Goal: Information Seeking & Learning: Learn about a topic

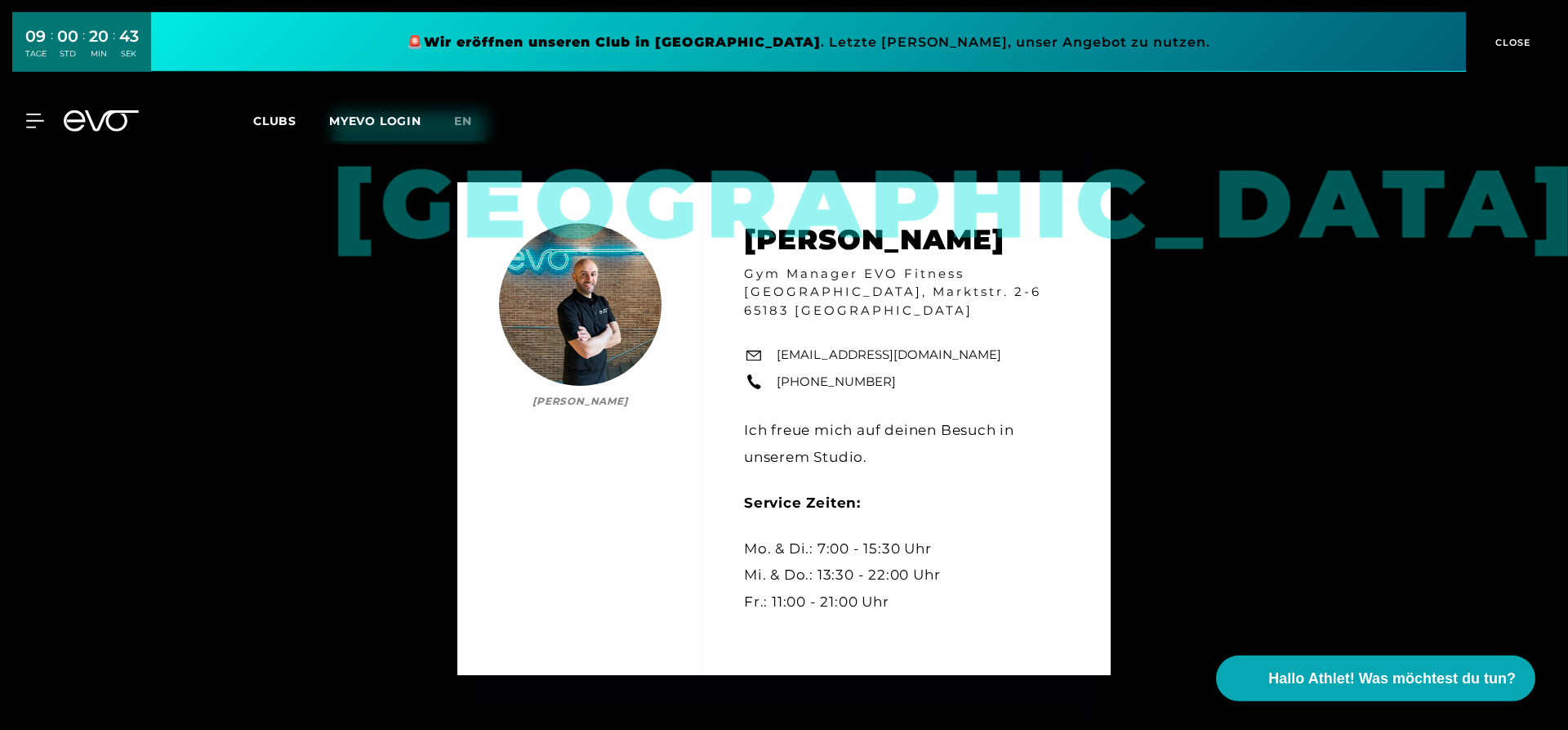
scroll to position [1350, 0]
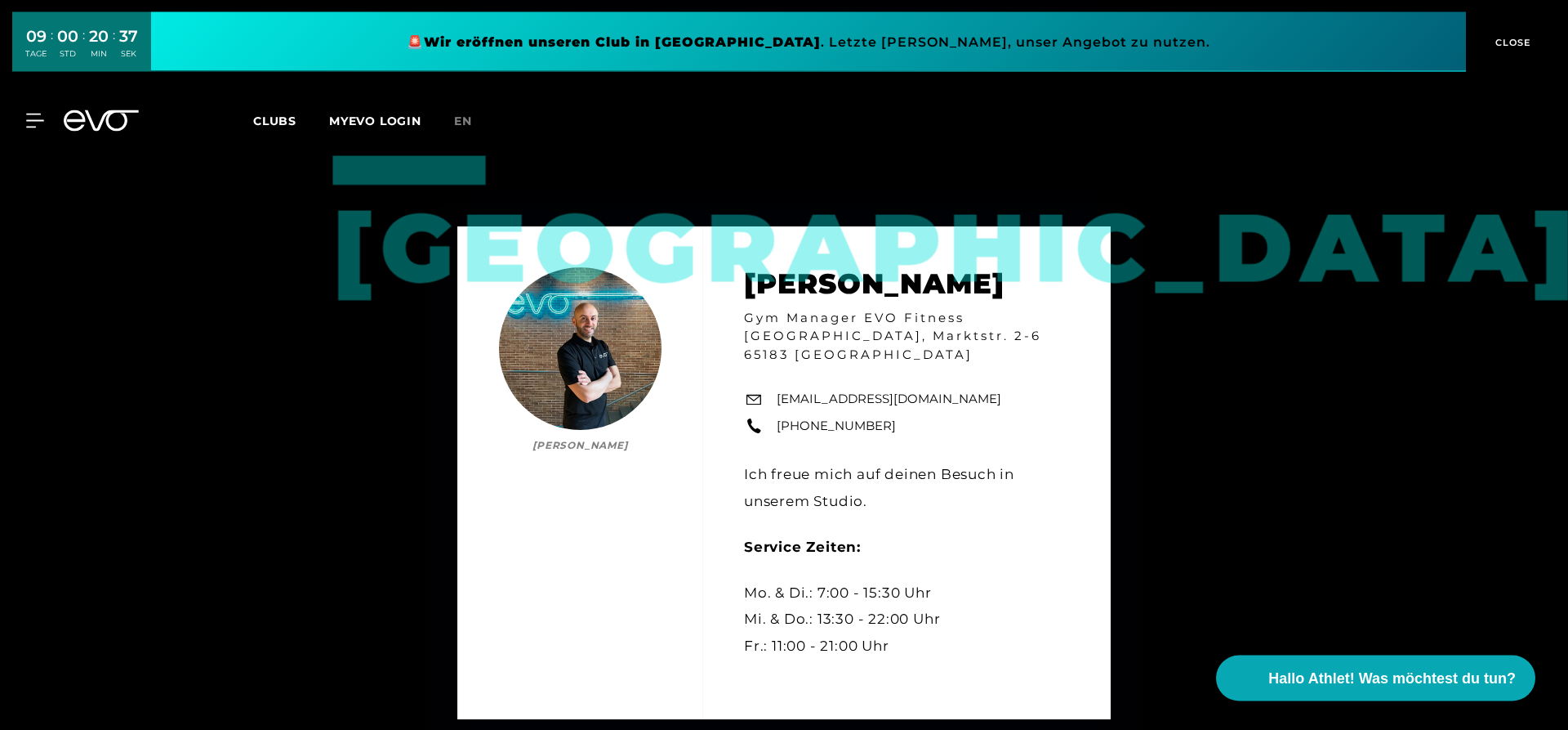
click at [1518, 41] on span "CLOSE" at bounding box center [1511, 42] width 40 height 14
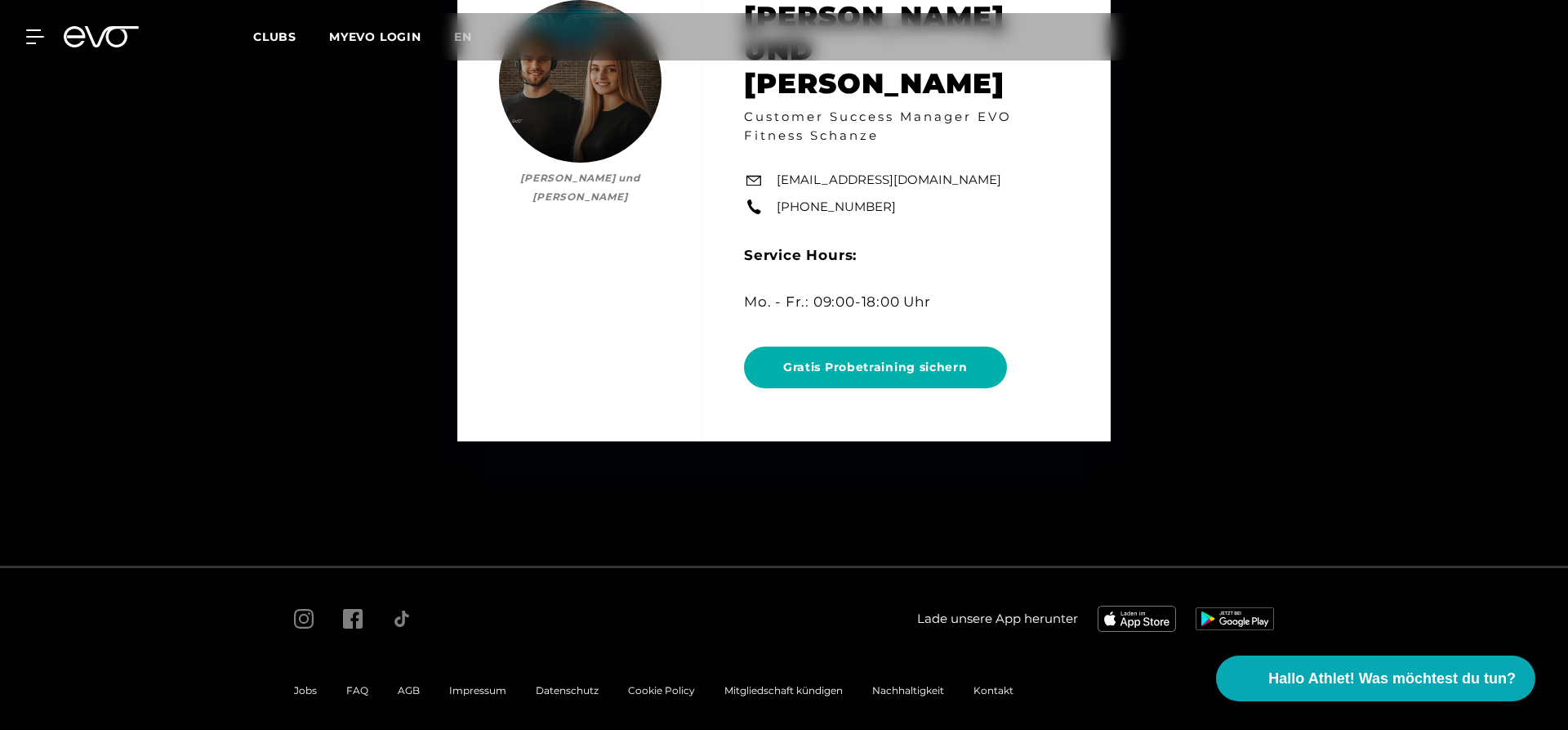
scroll to position [8922, 0]
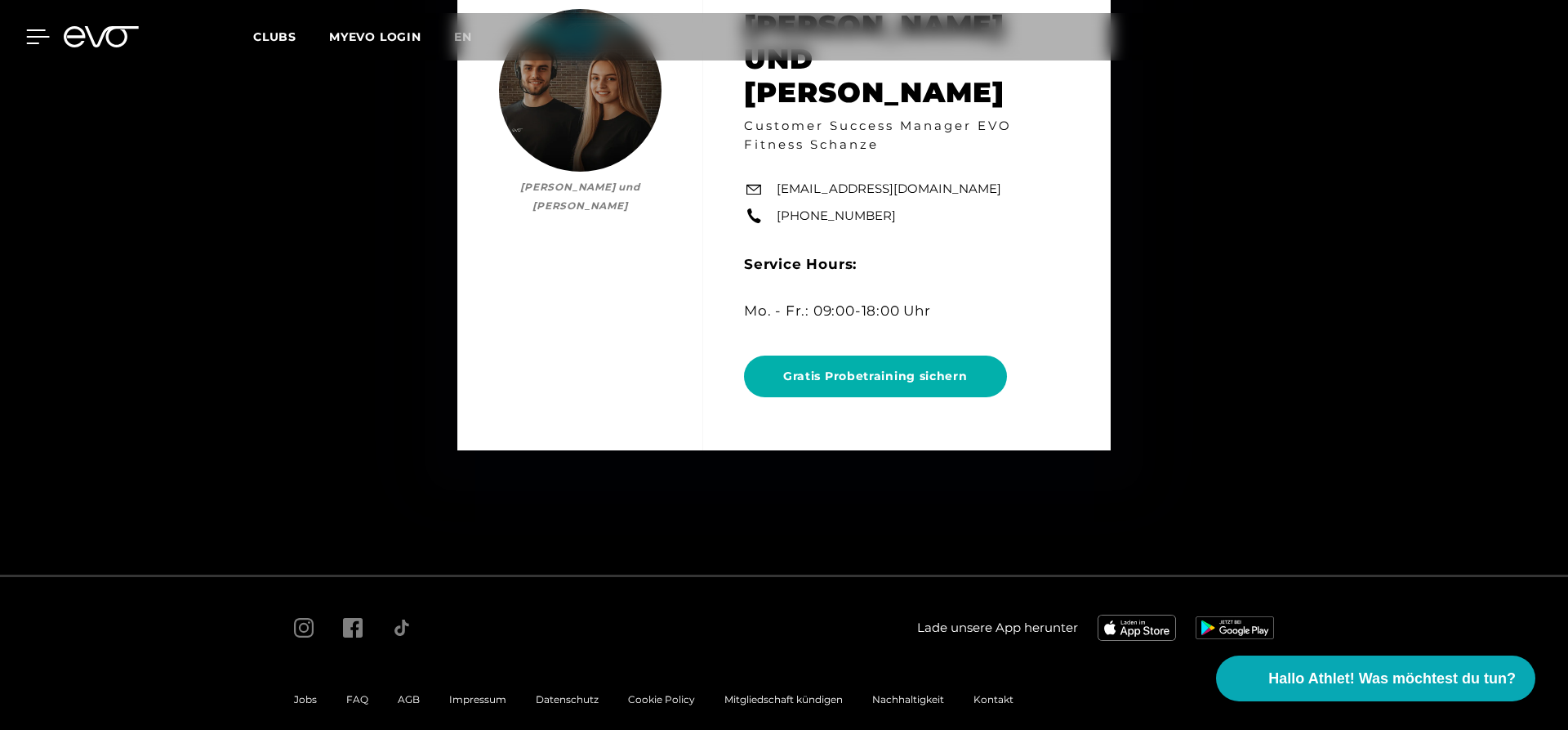
click at [29, 35] on icon at bounding box center [37, 36] width 24 height 14
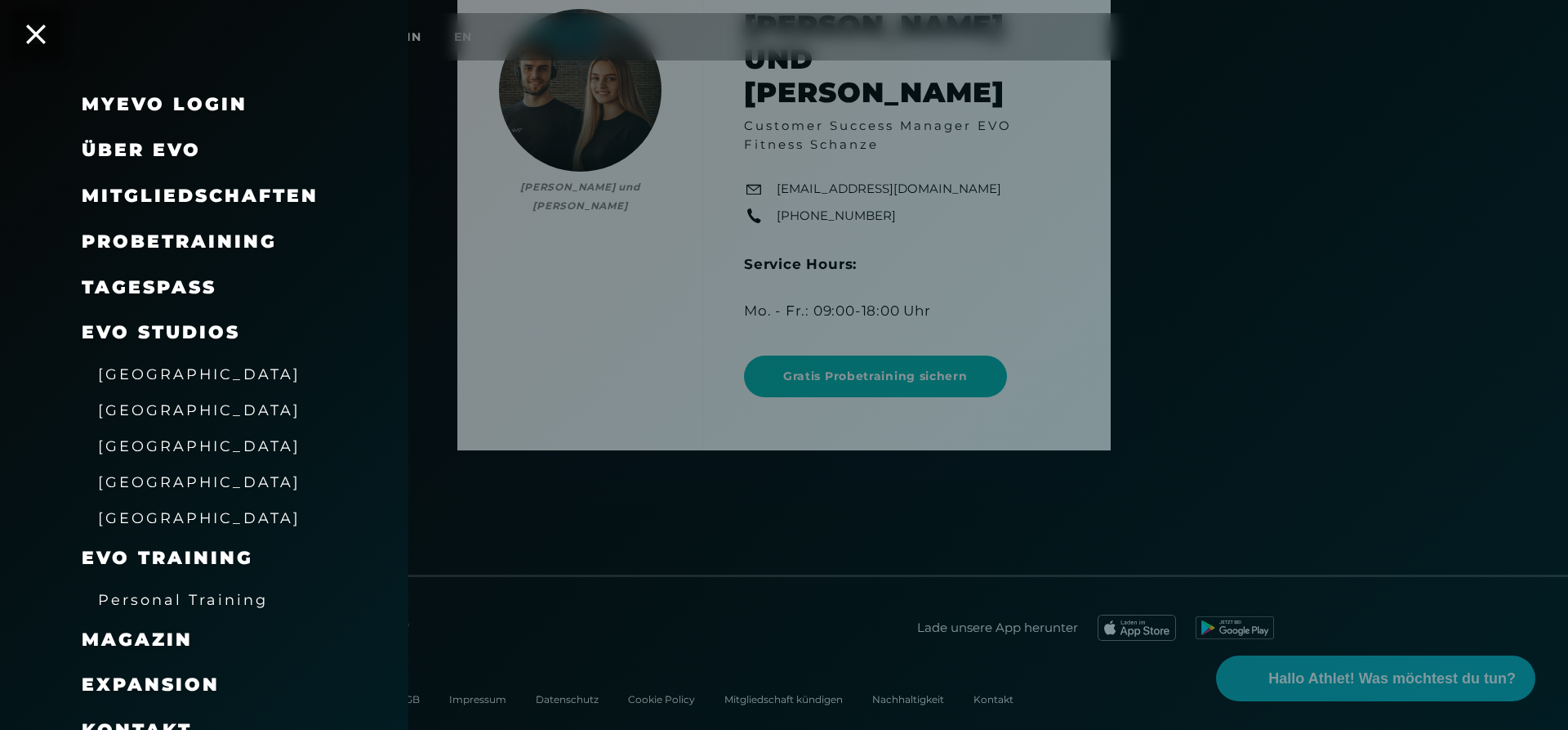
click at [174, 197] on span "Mitgliedschaften" at bounding box center [200, 195] width 237 height 22
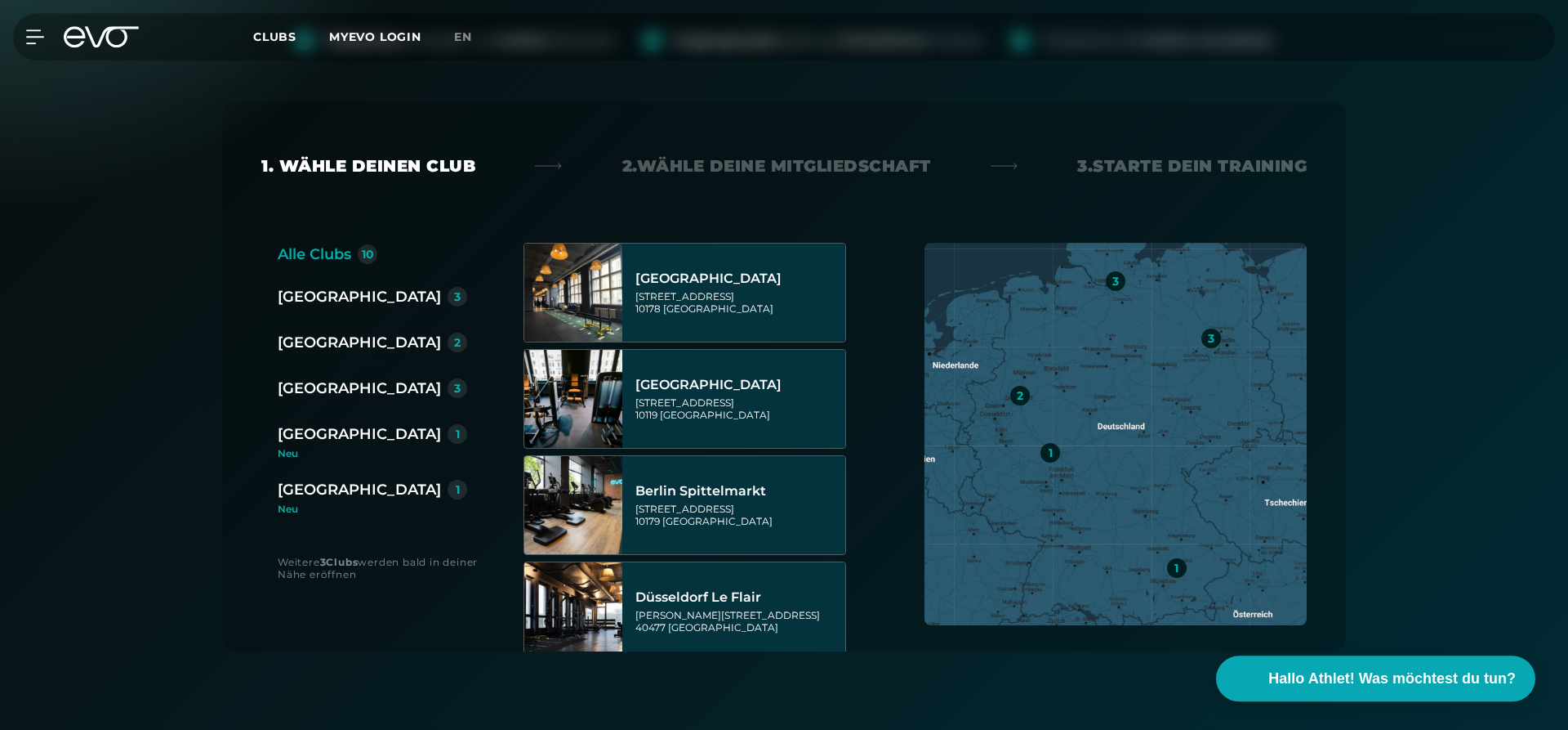
scroll to position [263, 0]
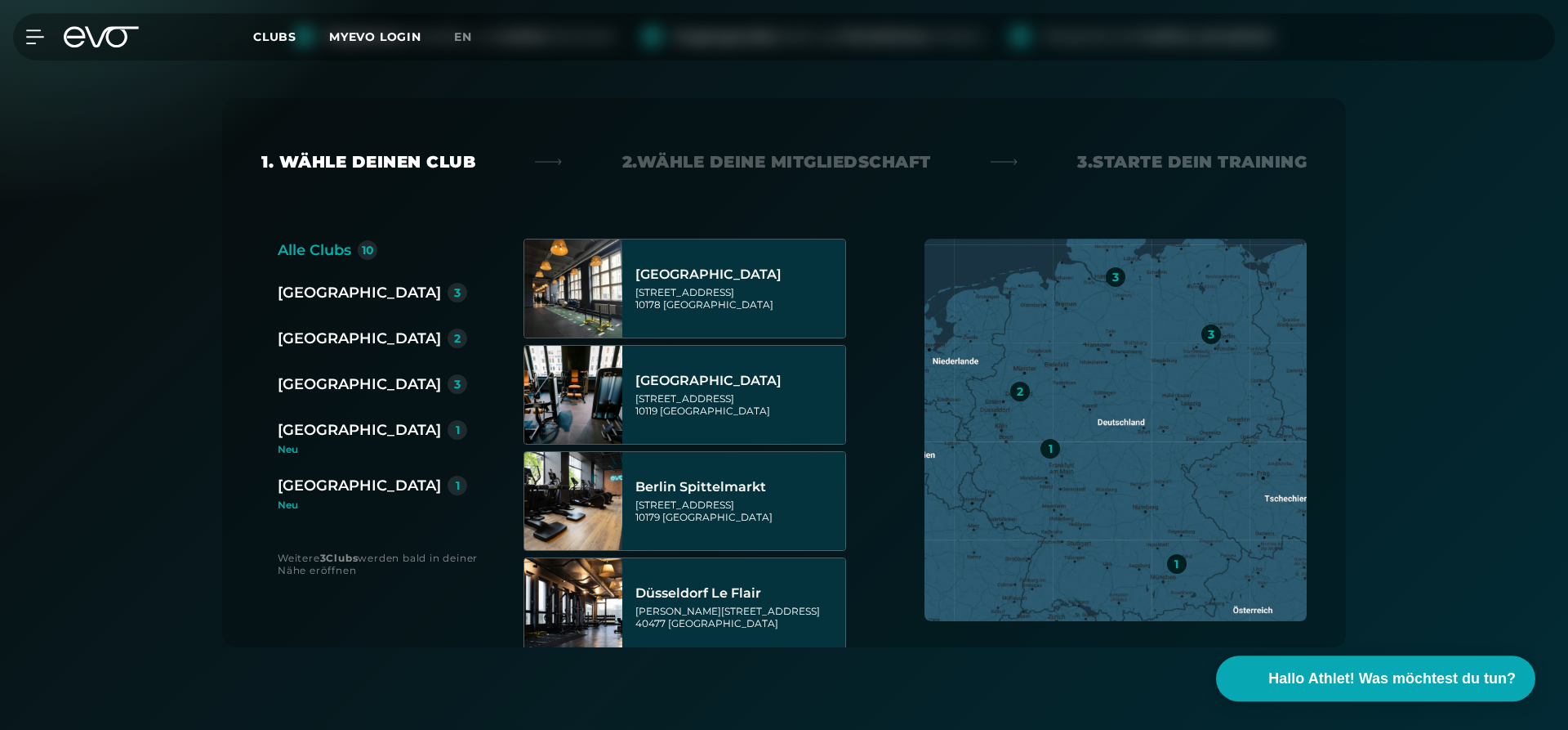
click at [327, 489] on div "[GEOGRAPHIC_DATA]" at bounding box center [358, 485] width 163 height 23
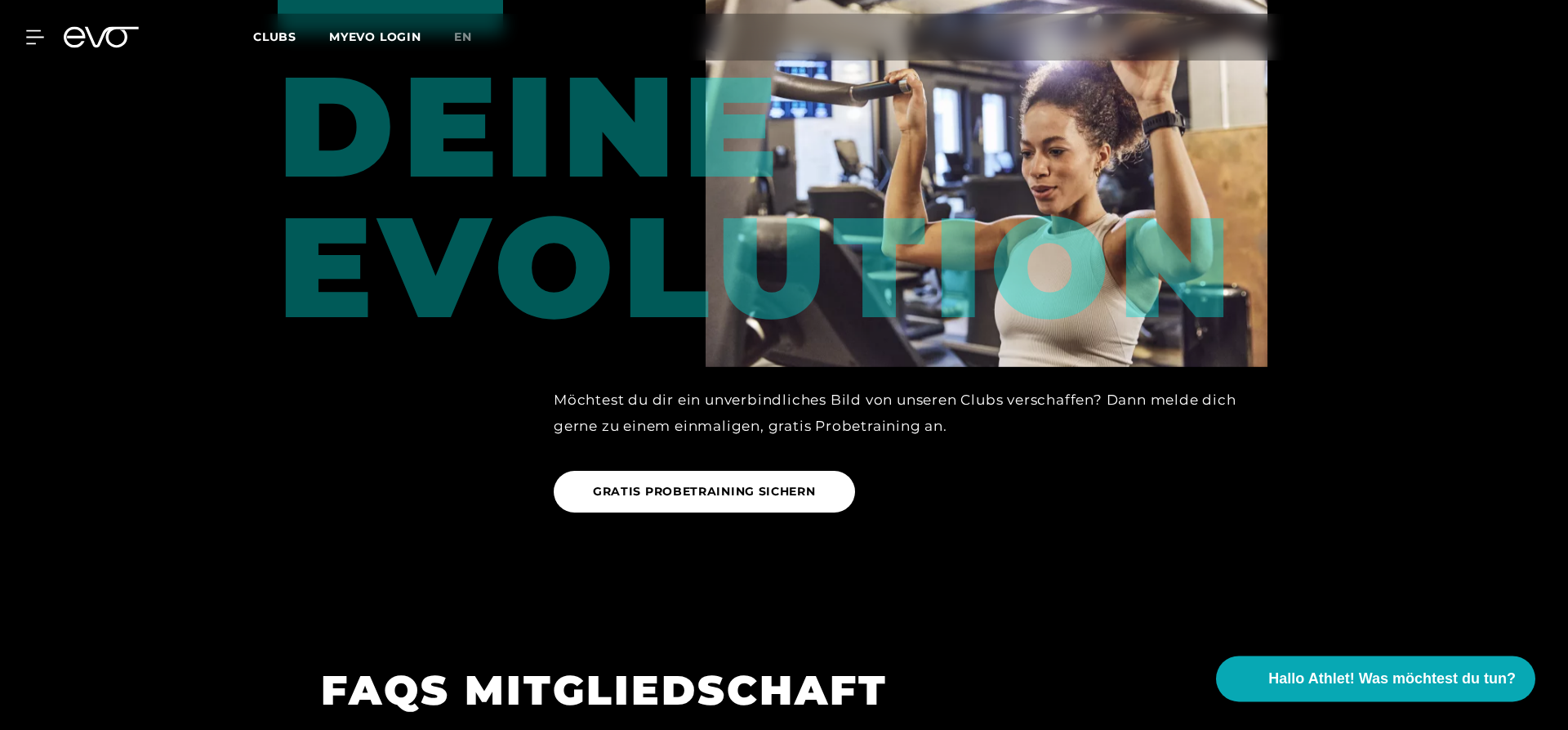
scroll to position [0, 0]
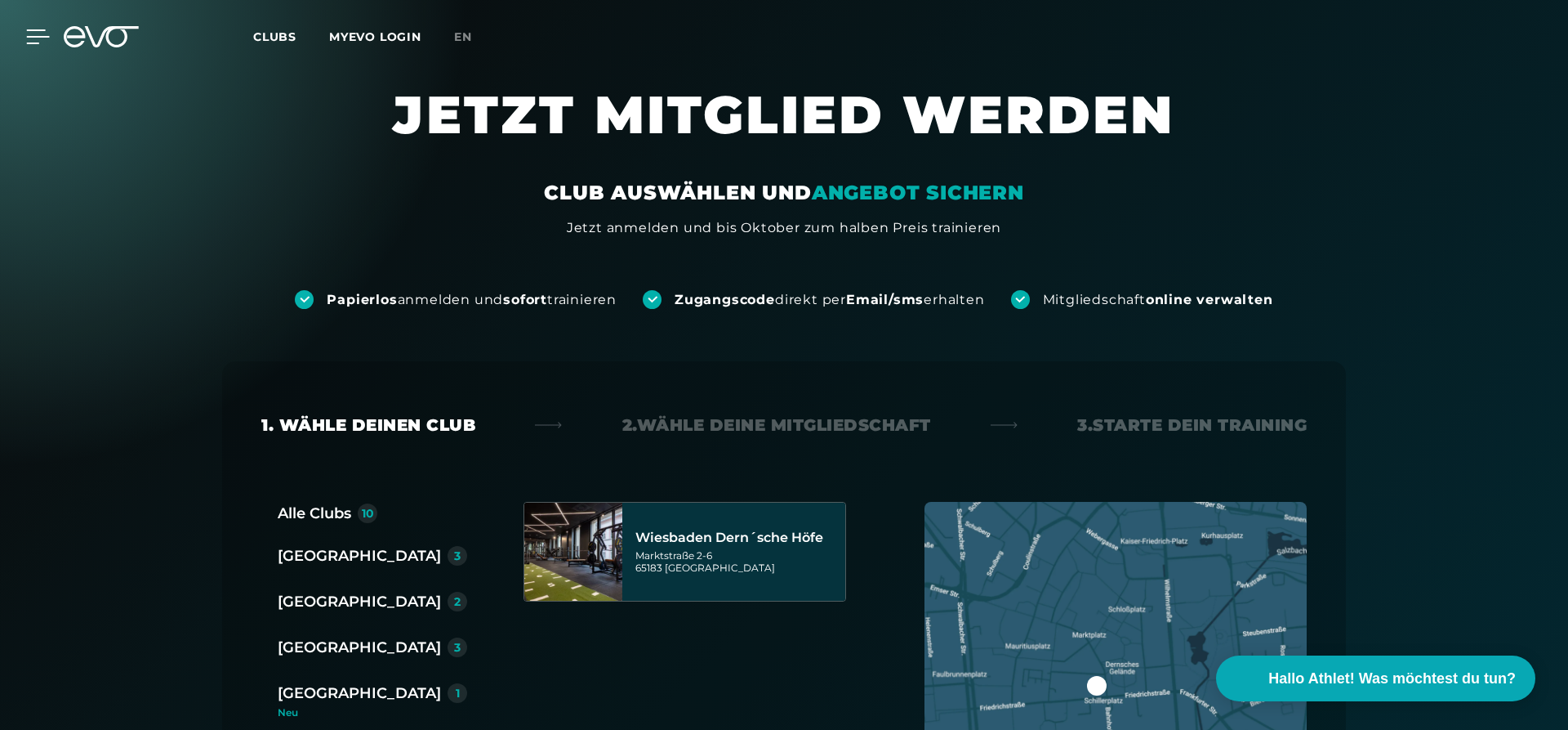
click at [32, 36] on icon at bounding box center [38, 37] width 23 height 13
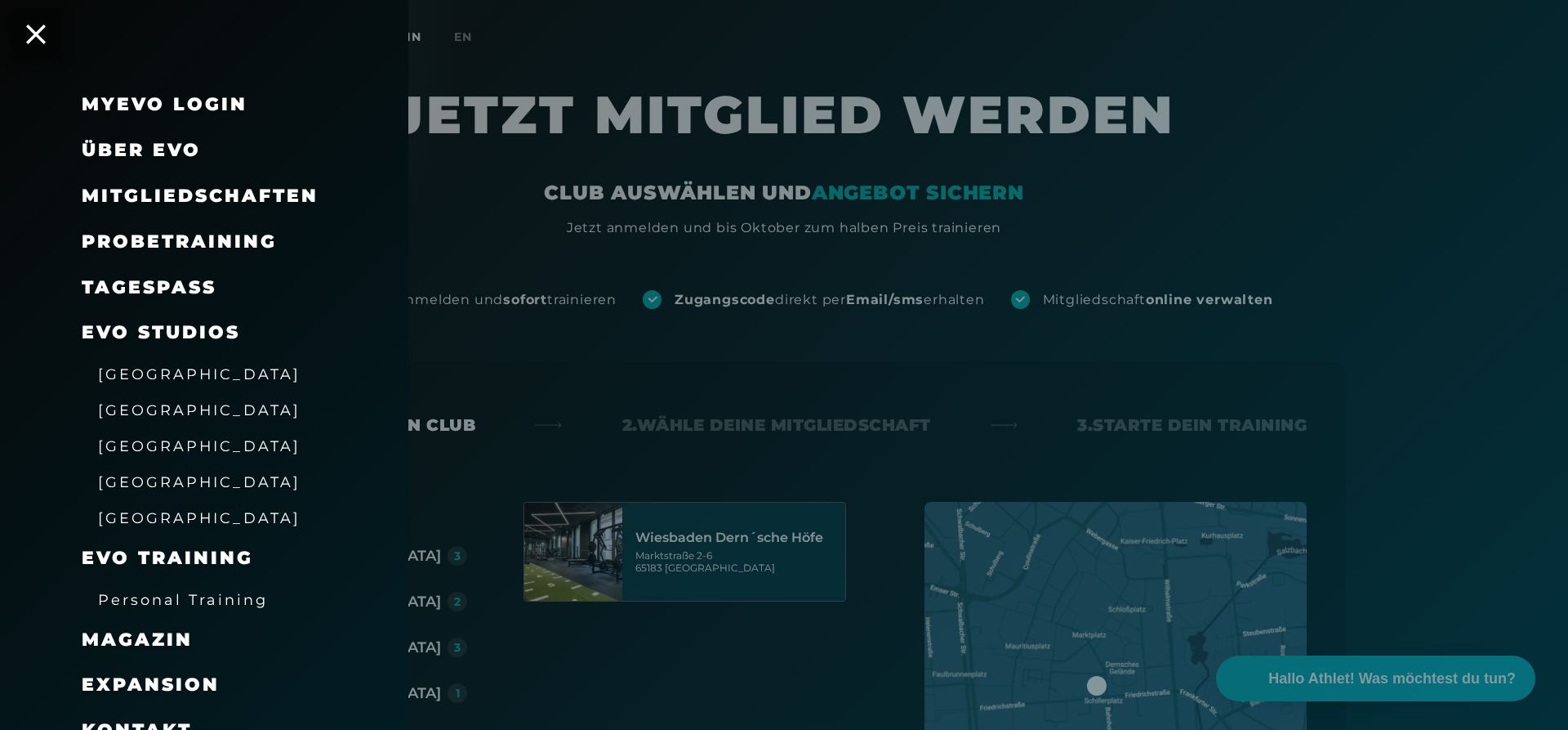
click at [218, 200] on span "Mitgliedschaften" at bounding box center [200, 195] width 237 height 22
click at [220, 193] on span "Mitgliedschaften" at bounding box center [200, 195] width 237 height 22
click at [37, 29] on icon at bounding box center [36, 34] width 21 height 21
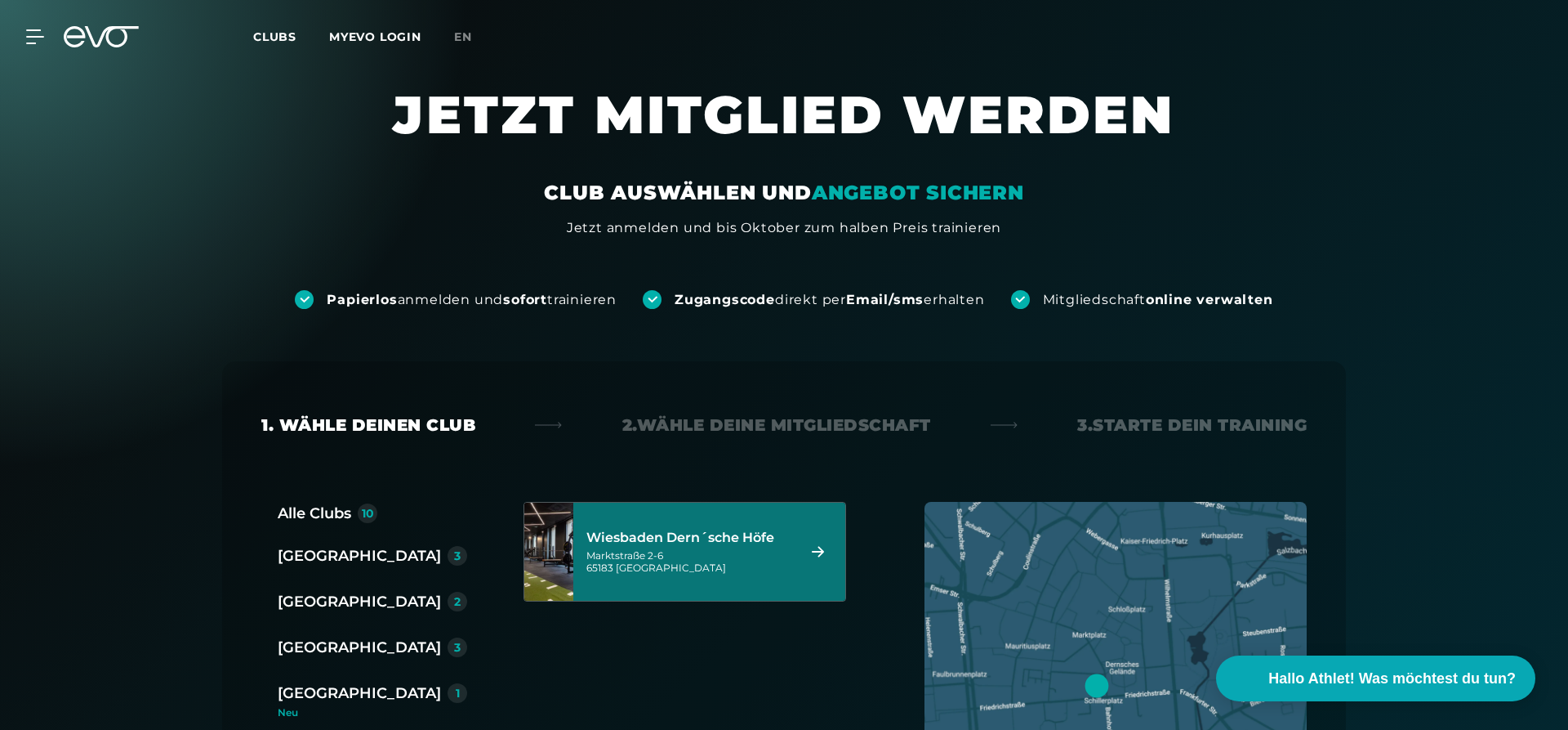
click at [699, 513] on div "[GEOGRAPHIC_DATA] Dern´sche [STREET_ADDRESS]" at bounding box center [709, 551] width 271 height 98
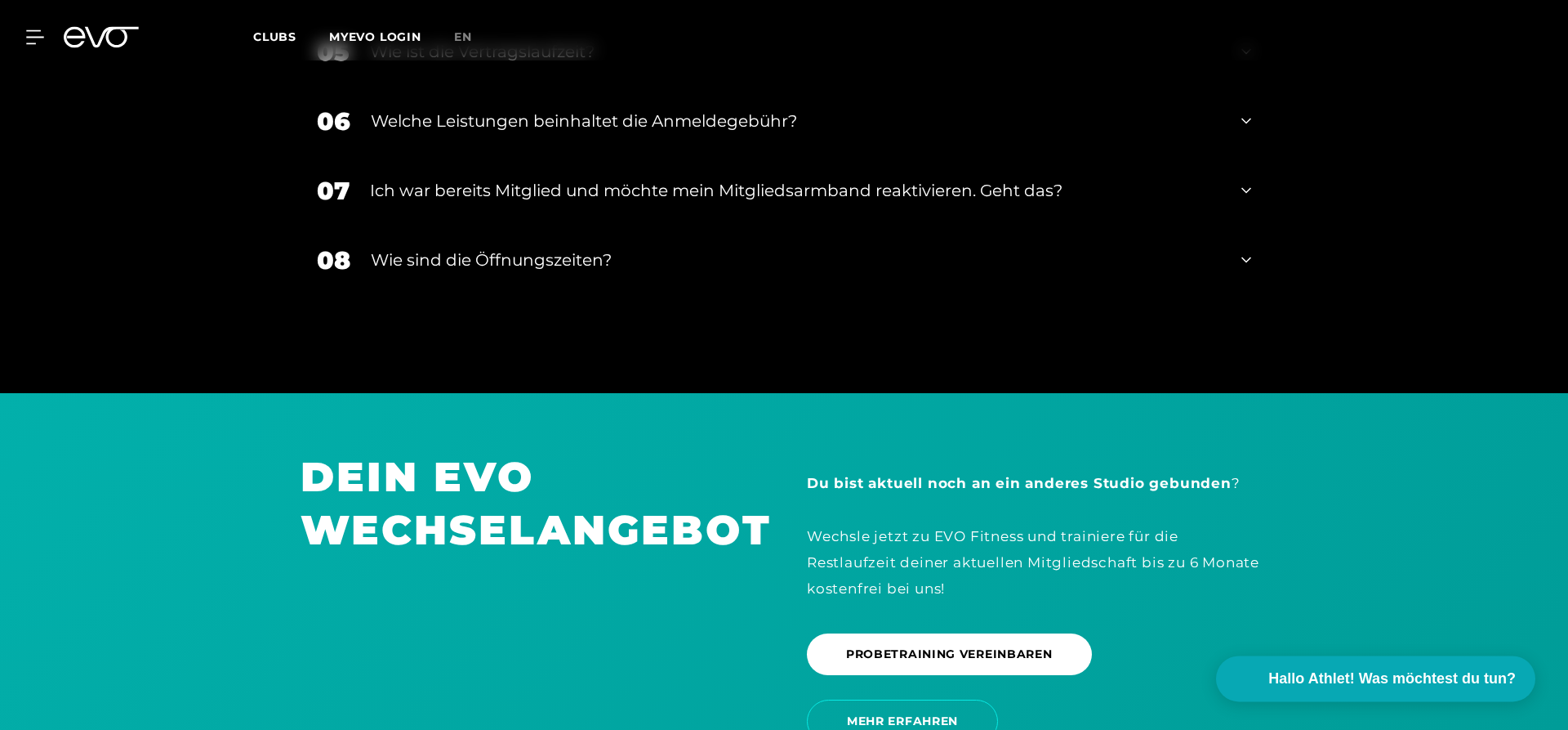
scroll to position [3395, 0]
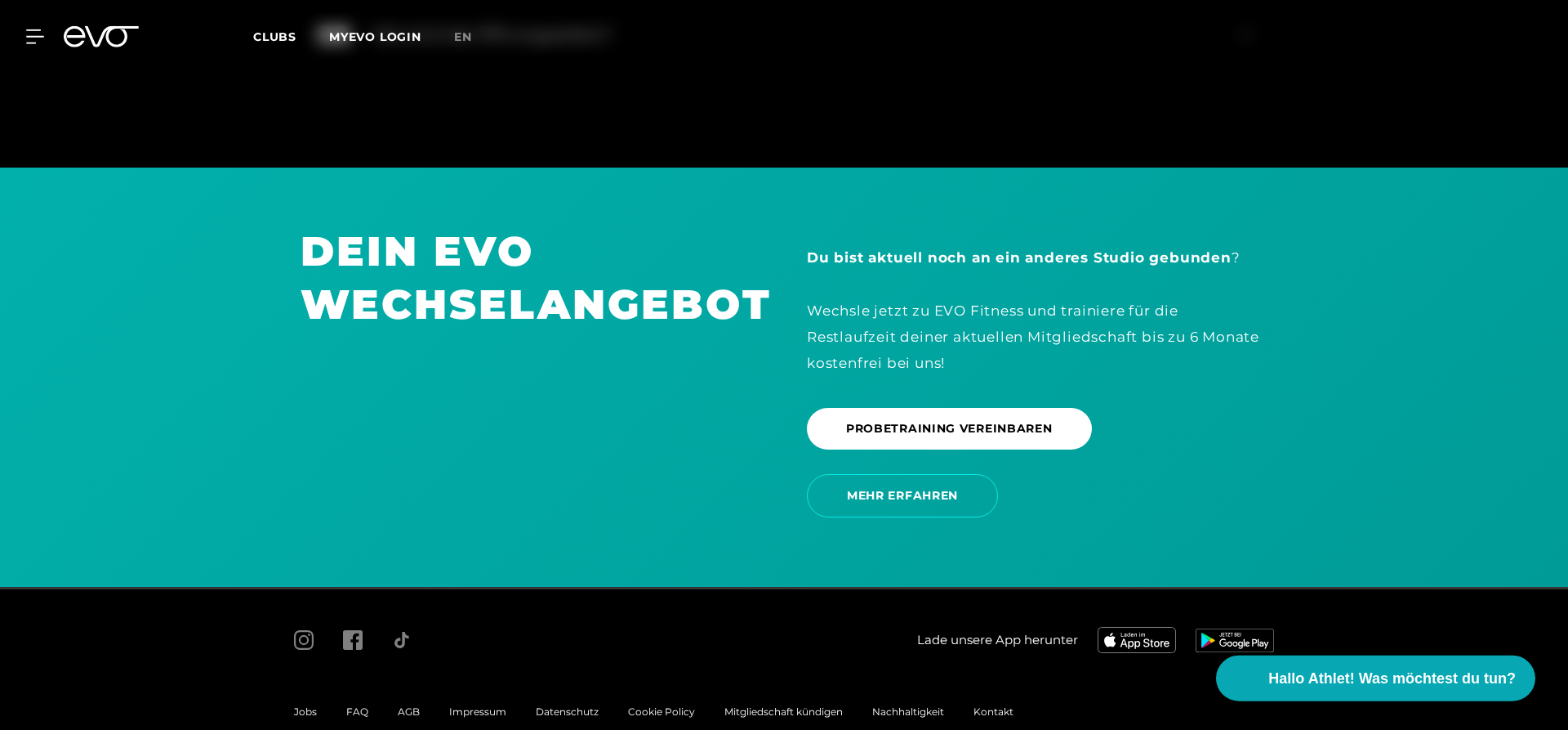
click at [482, 705] on span "Impressum" at bounding box center [478, 711] width 57 height 12
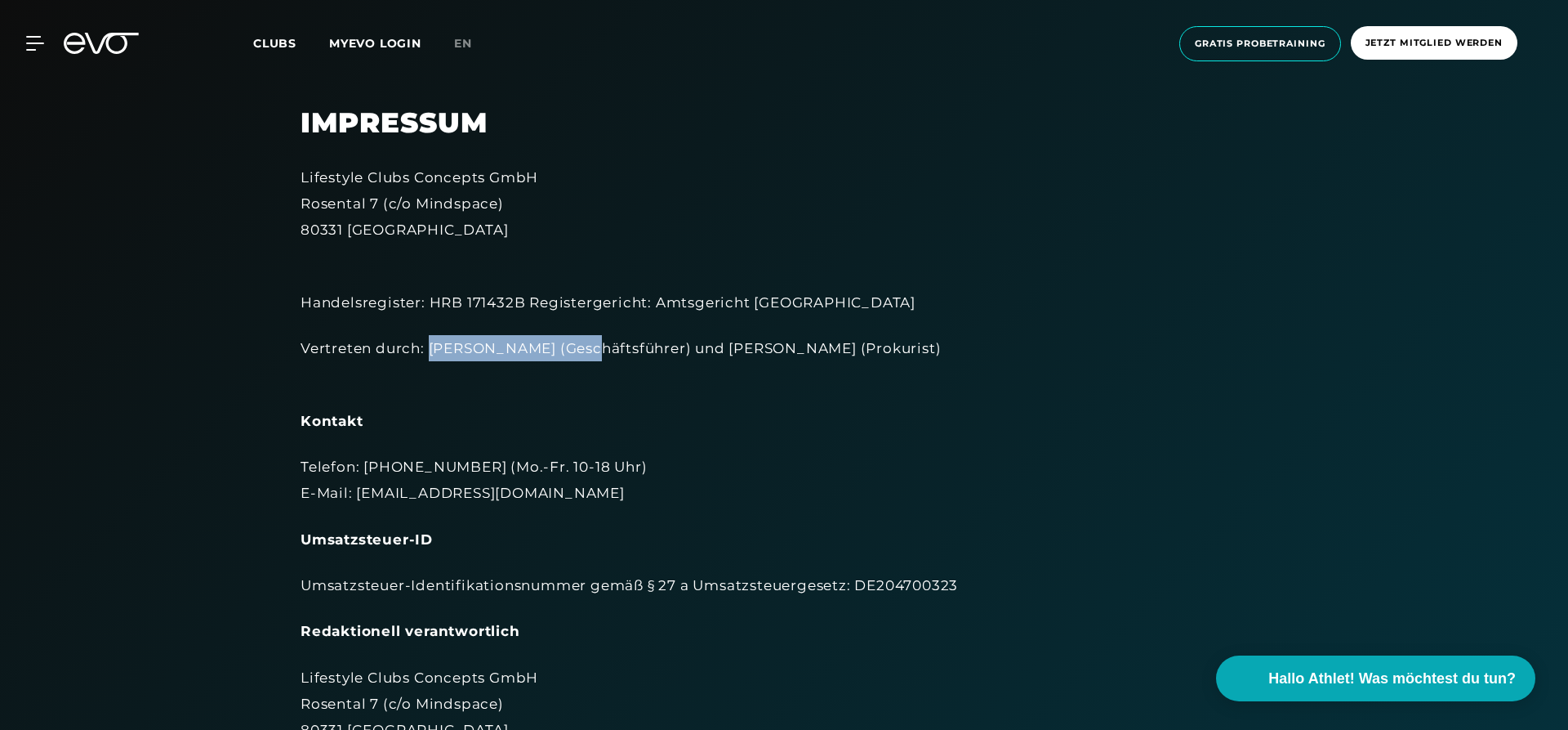
drag, startPoint x: 429, startPoint y: 348, endPoint x: 574, endPoint y: 352, distance: 145.1
click at [574, 352] on div "Vertreten durch: [PERSON_NAME] (Geschäftsführer) und [PERSON_NAME] (Prokurist)" at bounding box center [783, 361] width 967 height 53
click at [41, 45] on icon at bounding box center [37, 43] width 24 height 14
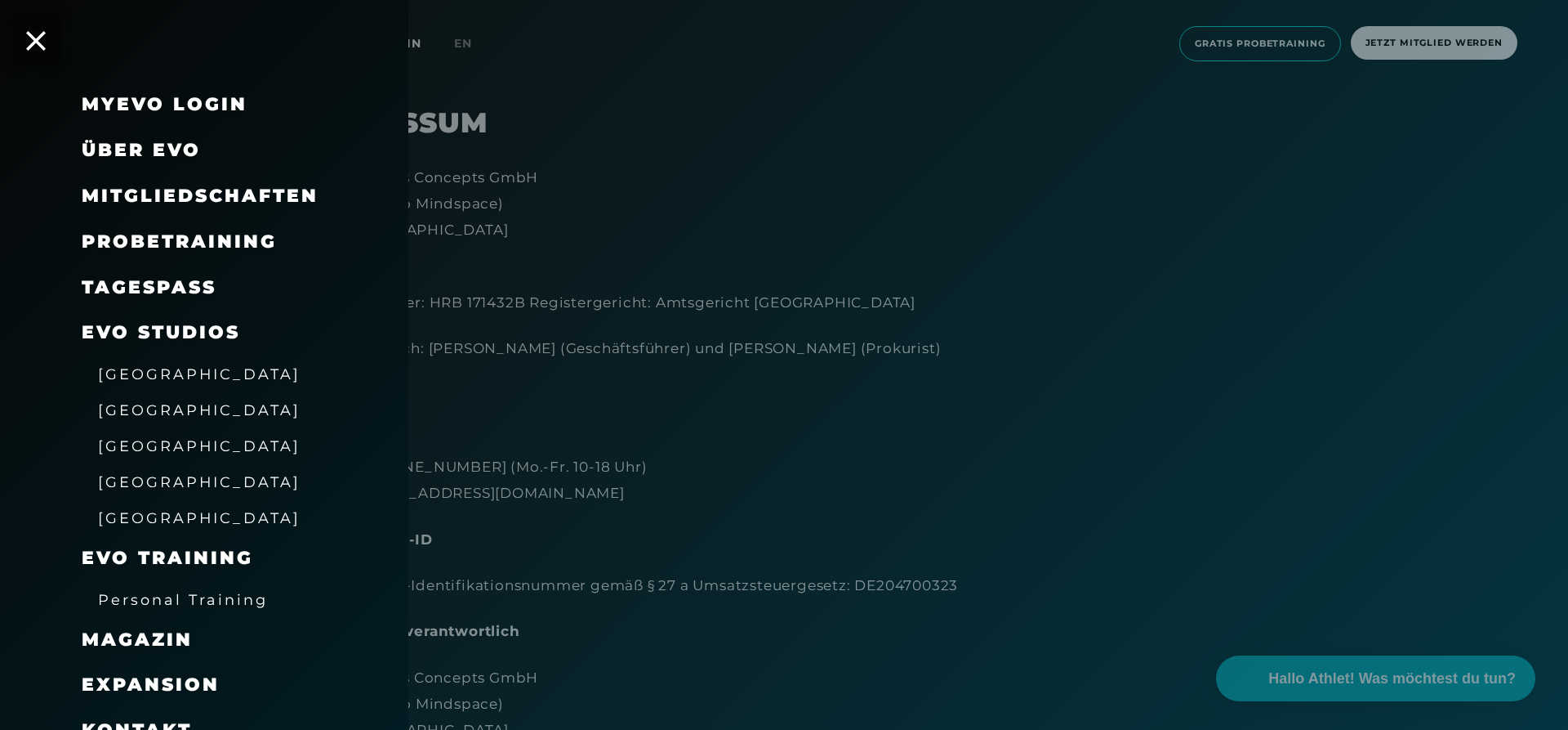
click at [171, 687] on span "Expansion" at bounding box center [151, 683] width 138 height 22
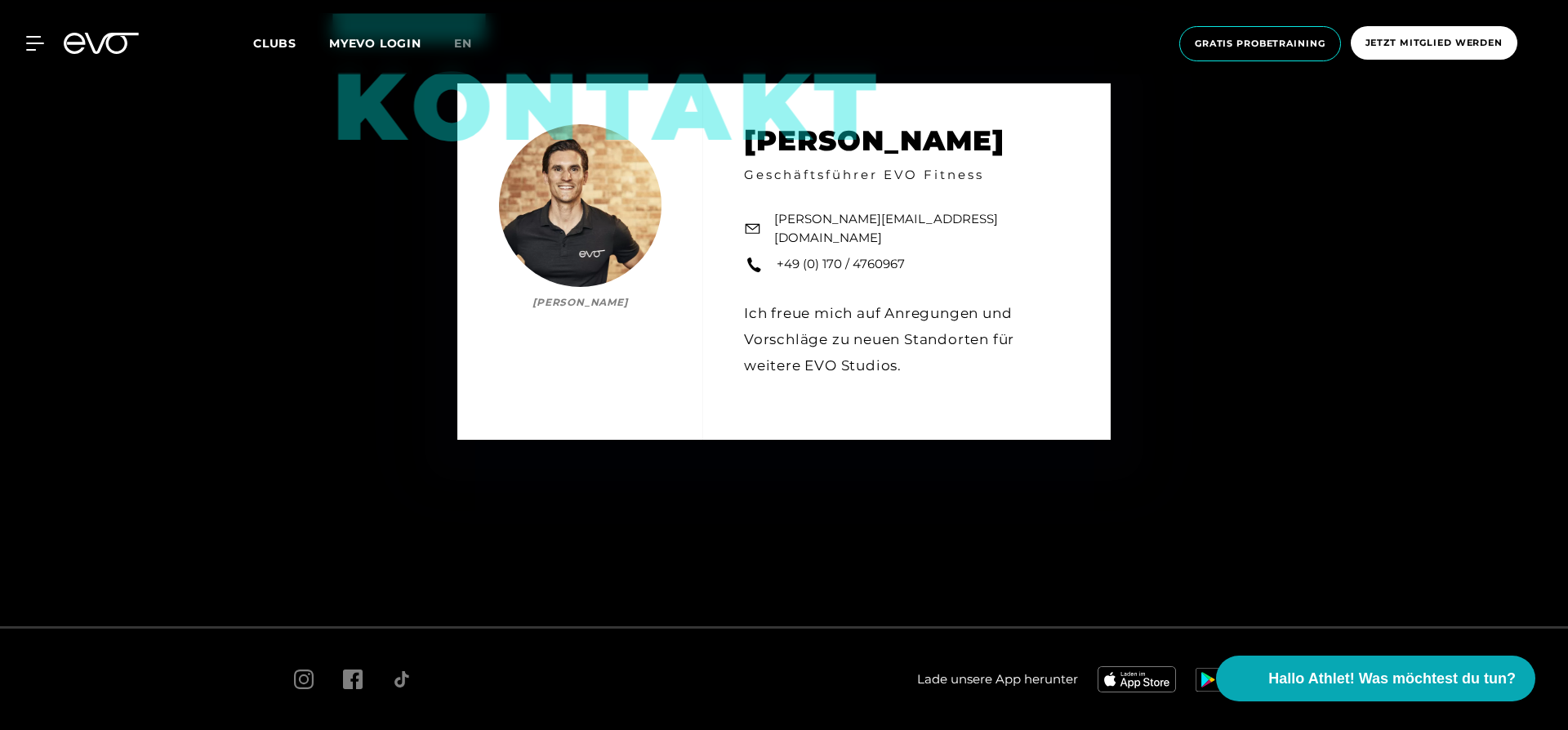
scroll to position [432, 0]
